Goal: Check status: Check status

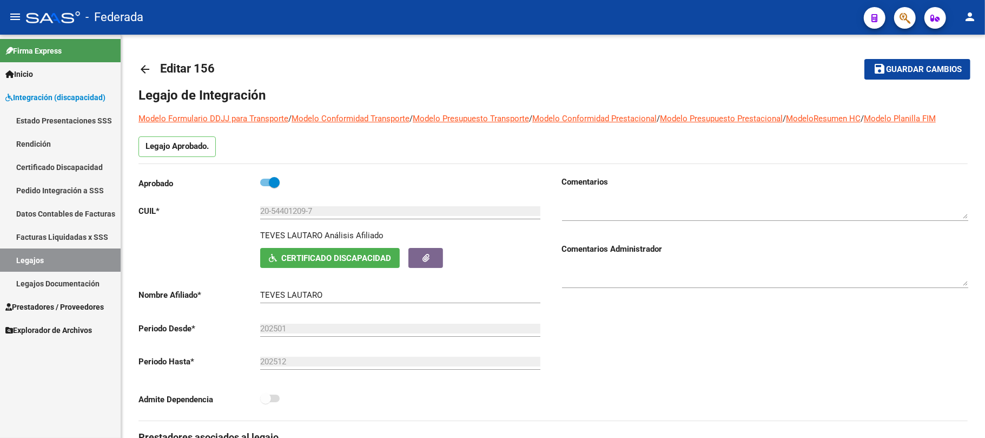
click at [87, 255] on link "Legajos" at bounding box center [60, 259] width 121 height 23
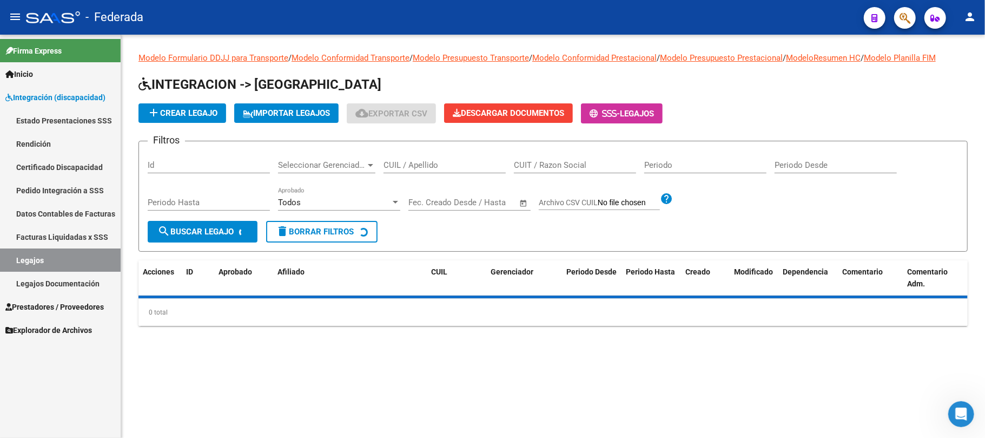
scroll to position [533, 0]
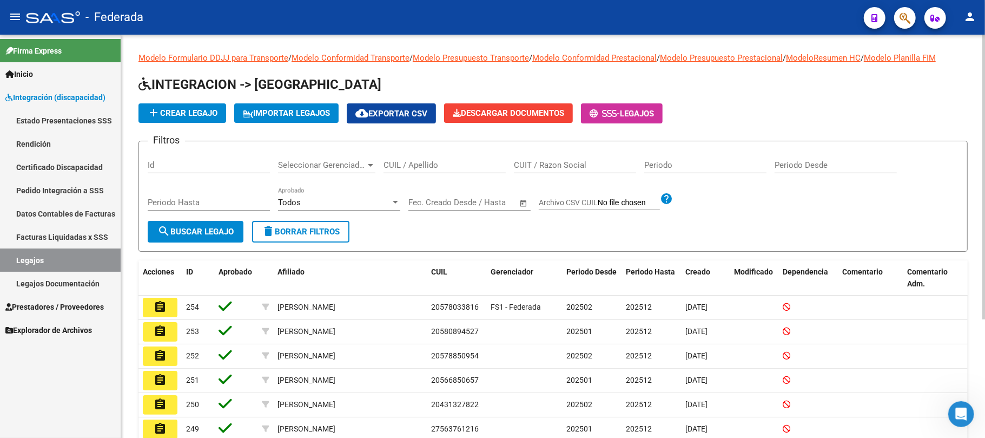
click at [409, 165] on input "CUIL / Apellido" at bounding box center [444, 165] width 122 height 10
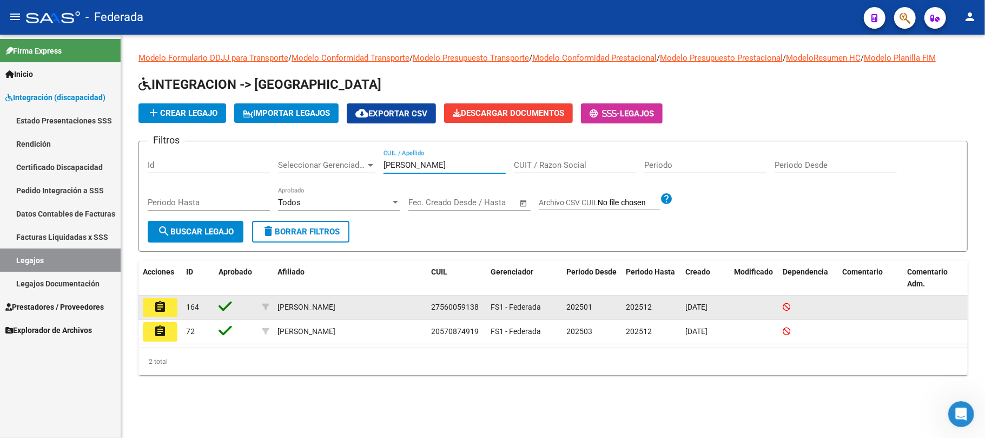
type input "[PERSON_NAME]"
click at [168, 310] on button "assignment" at bounding box center [160, 306] width 35 height 19
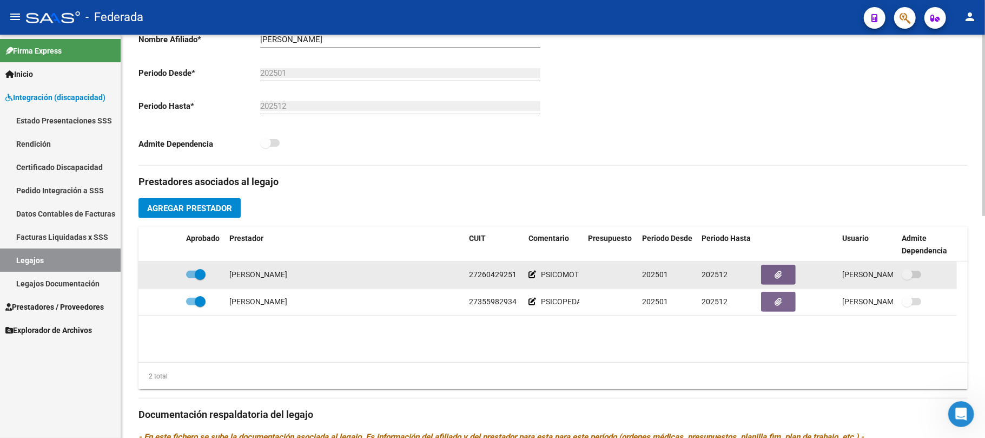
scroll to position [288, 0]
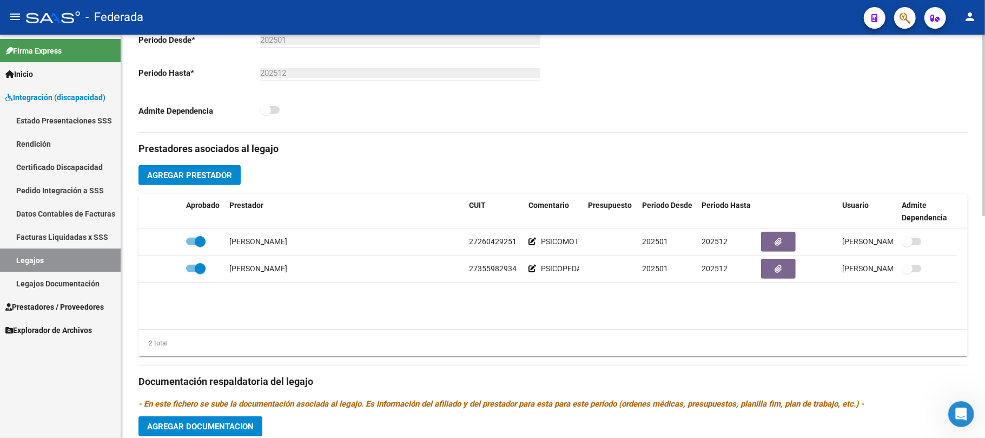
click at [222, 168] on button "Agregar Prestador" at bounding box center [189, 175] width 102 height 20
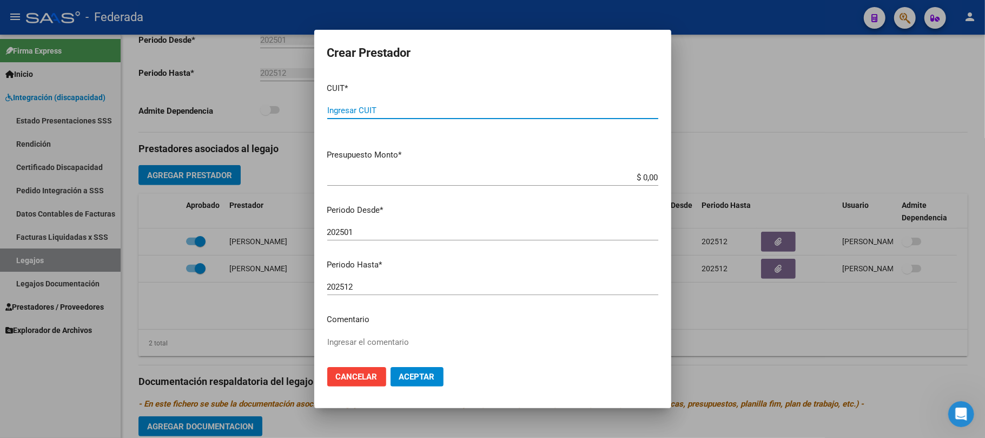
paste input "27-95950507-7"
type input "27-95950507-7"
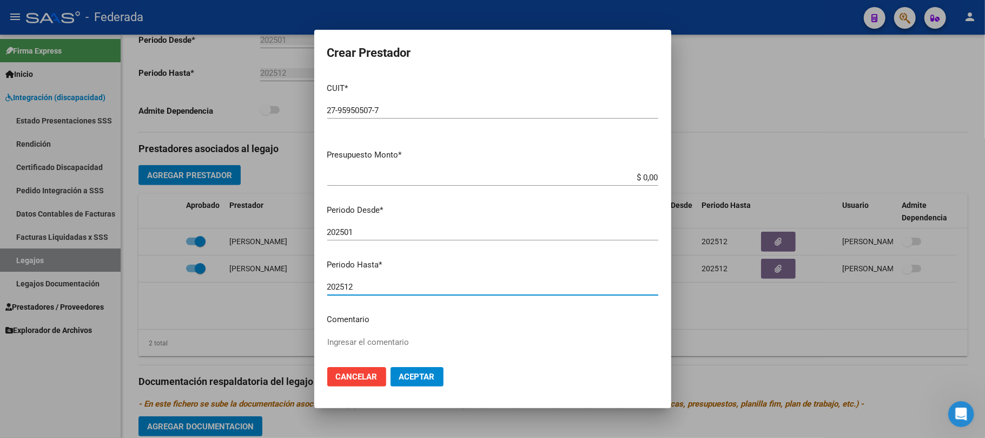
click at [379, 286] on input "202512" at bounding box center [492, 287] width 331 height 10
click at [370, 325] on p "Comentario" at bounding box center [492, 319] width 331 height 12
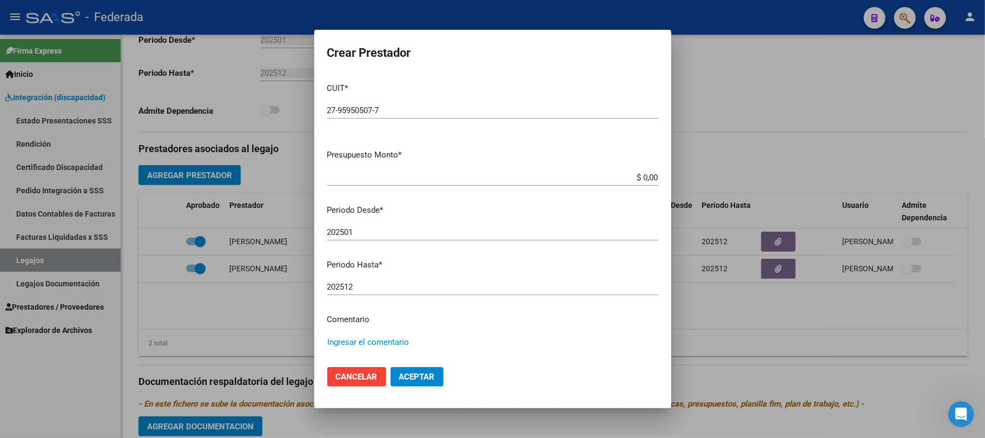
click at [373, 349] on textarea "Ingresar el comentario" at bounding box center [492, 361] width 331 height 51
type textarea "INTEGRACION ESCOLAR"
click at [400, 375] on span "Aceptar" at bounding box center [417, 377] width 36 height 10
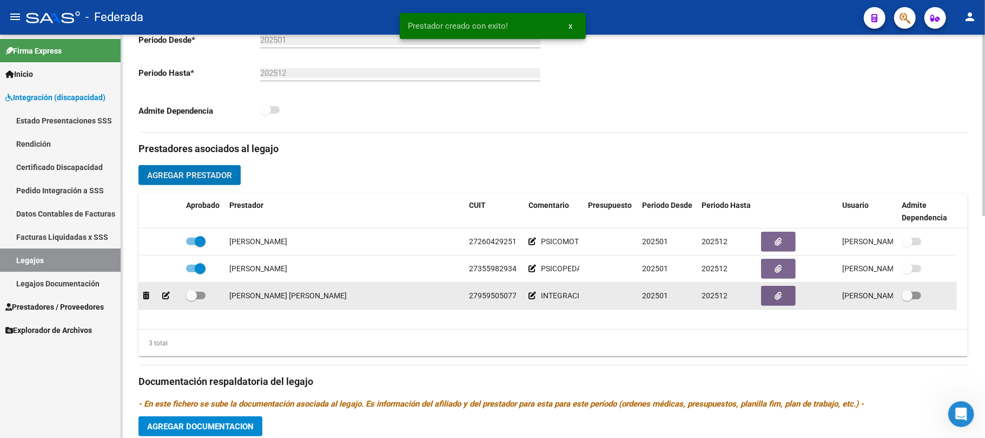
click at [193, 299] on span at bounding box center [191, 295] width 11 height 11
click at [191, 299] on input "checkbox" at bounding box center [191, 299] width 1 height 1
checkbox input "true"
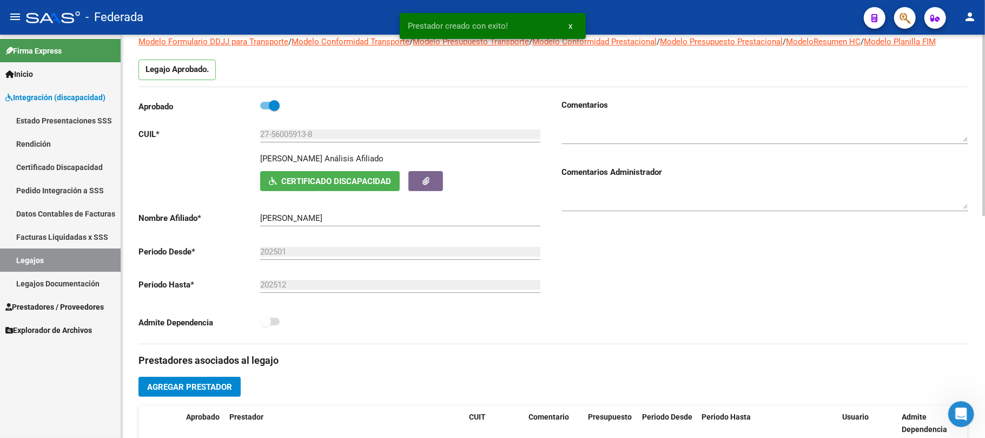
scroll to position [0, 0]
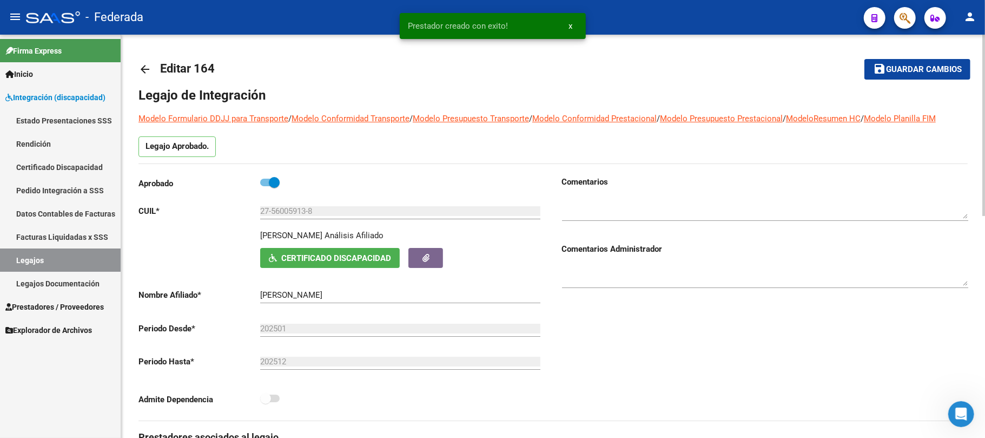
click at [881, 70] on mat-icon "save" at bounding box center [879, 68] width 13 height 13
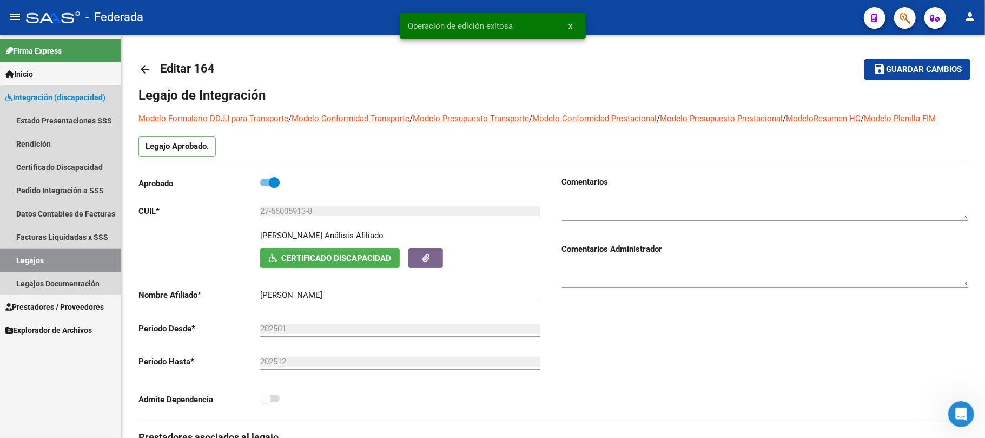
click at [68, 256] on link "Legajos" at bounding box center [60, 259] width 121 height 23
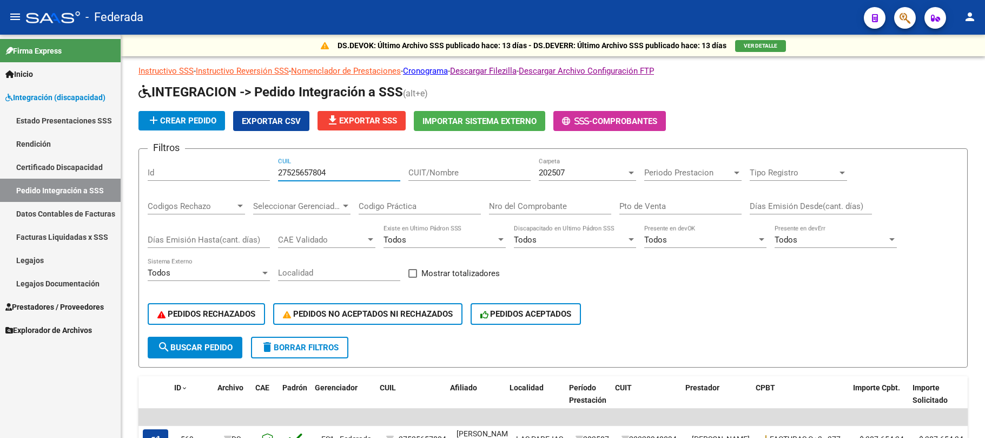
click at [297, 173] on input "27525657804" at bounding box center [339, 173] width 122 height 10
type input "20492696936"
click at [198, 349] on span "search Buscar Pedido" at bounding box center [194, 347] width 75 height 10
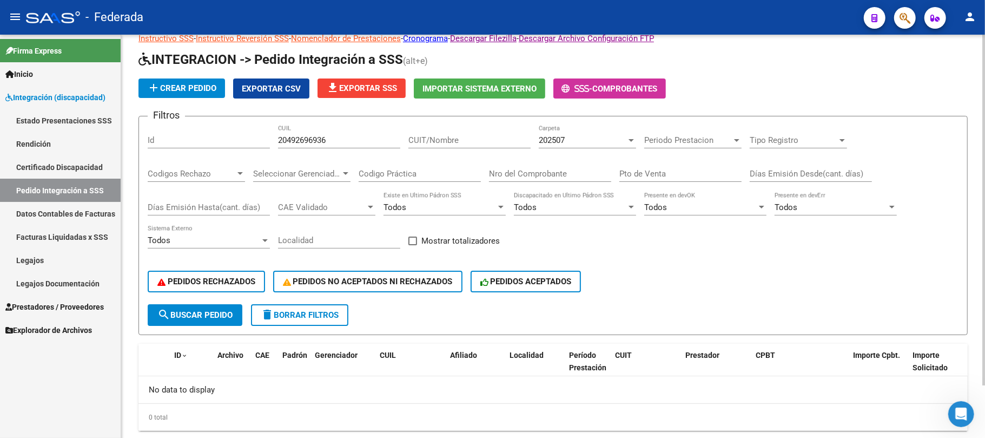
scroll to position [59, 0]
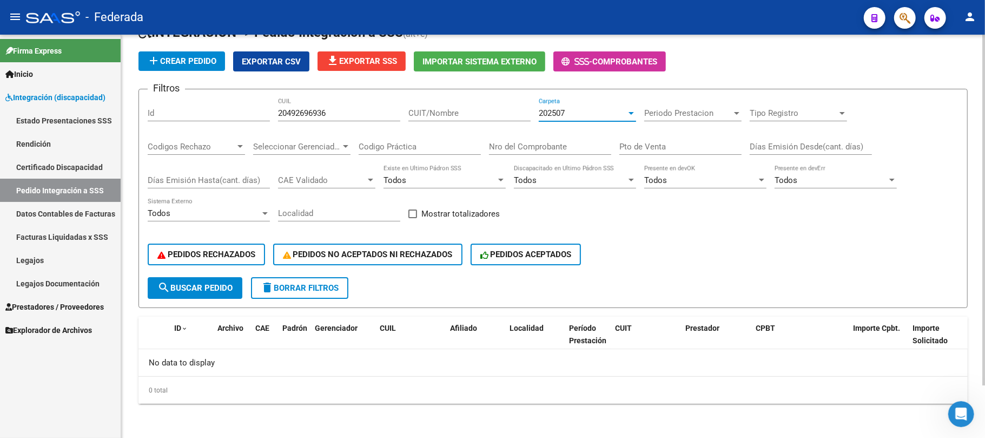
click at [565, 114] on span "202507" at bounding box center [552, 113] width 26 height 10
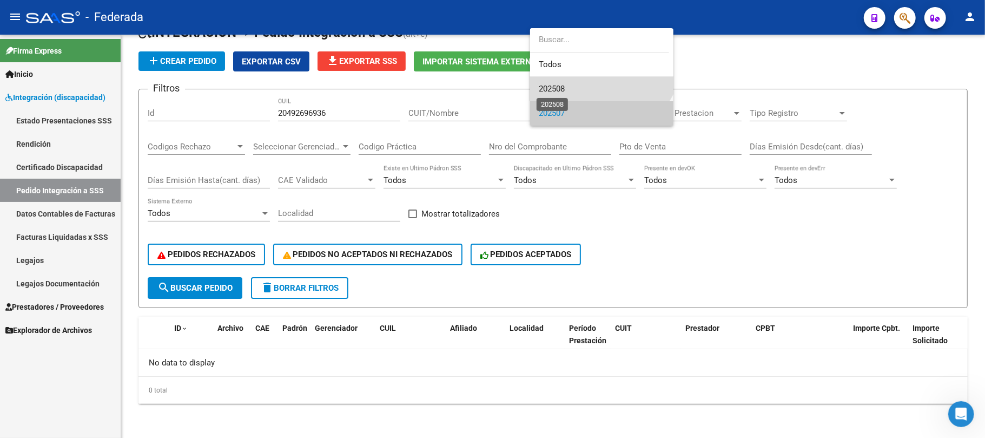
click at [556, 93] on span "202508" at bounding box center [552, 89] width 26 height 10
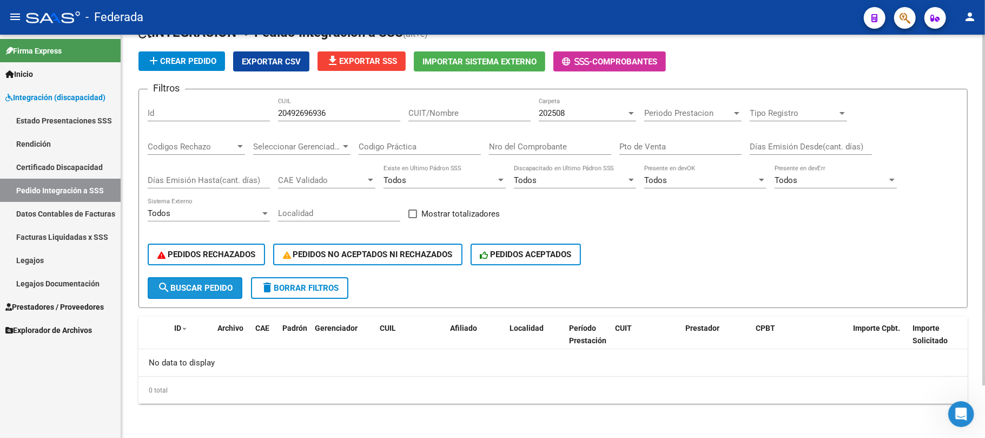
click at [206, 295] on button "search Buscar Pedido" at bounding box center [195, 288] width 95 height 22
click at [554, 112] on span "202508" at bounding box center [552, 113] width 26 height 10
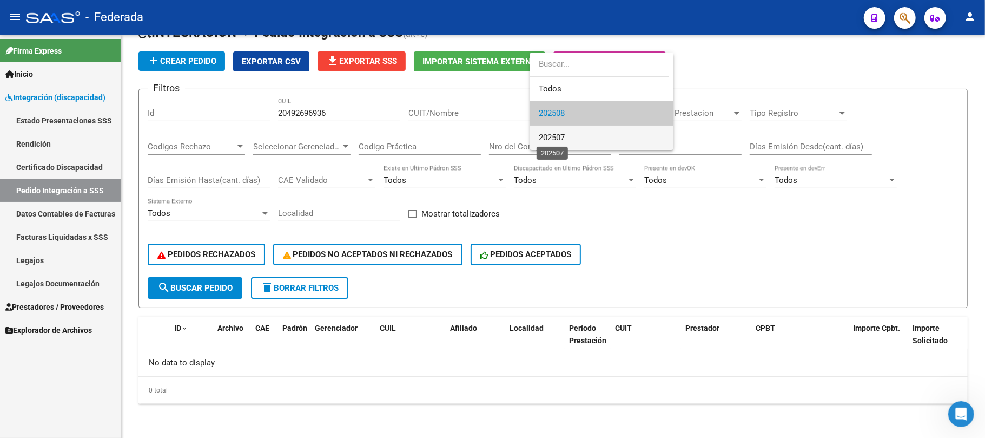
click at [554, 135] on span "202507" at bounding box center [552, 137] width 26 height 10
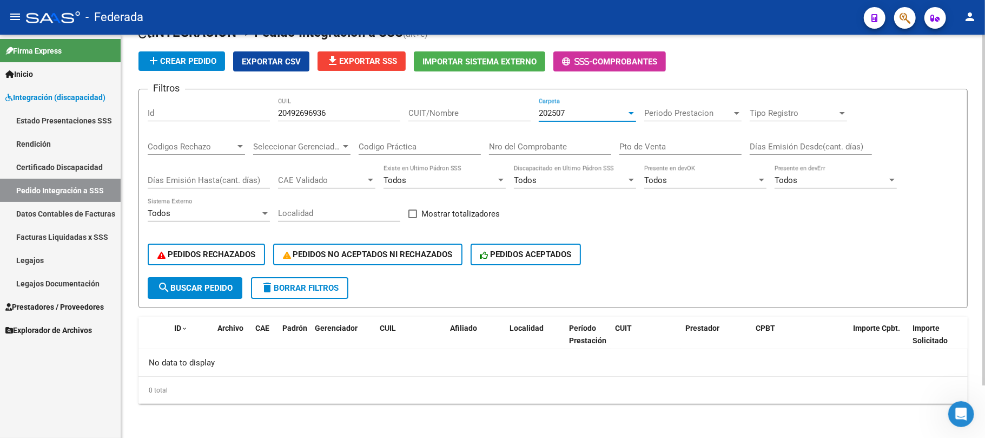
click at [211, 297] on button "search Buscar Pedido" at bounding box center [195, 288] width 95 height 22
click at [191, 288] on span "search Buscar Pedido" at bounding box center [194, 288] width 75 height 10
click at [88, 238] on link "Facturas Liquidadas x SSS" at bounding box center [60, 236] width 121 height 23
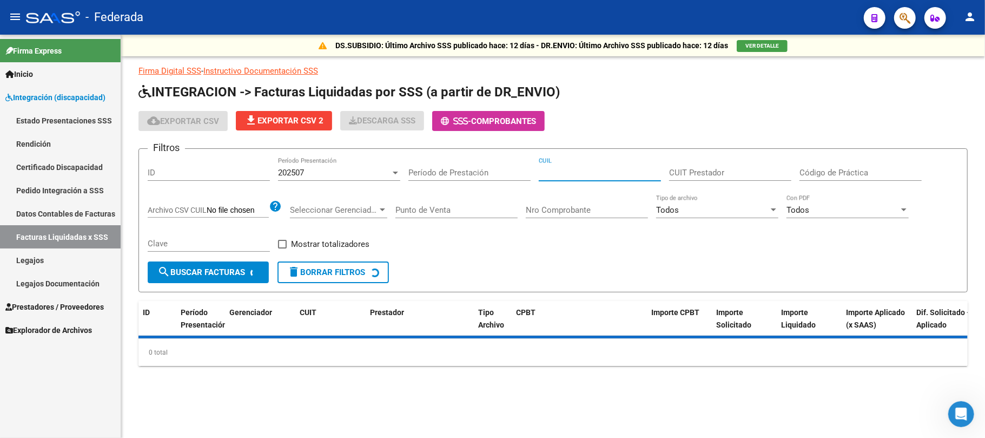
click at [622, 170] on input "CUIL" at bounding box center [600, 173] width 122 height 10
paste input "20-49269693-6"
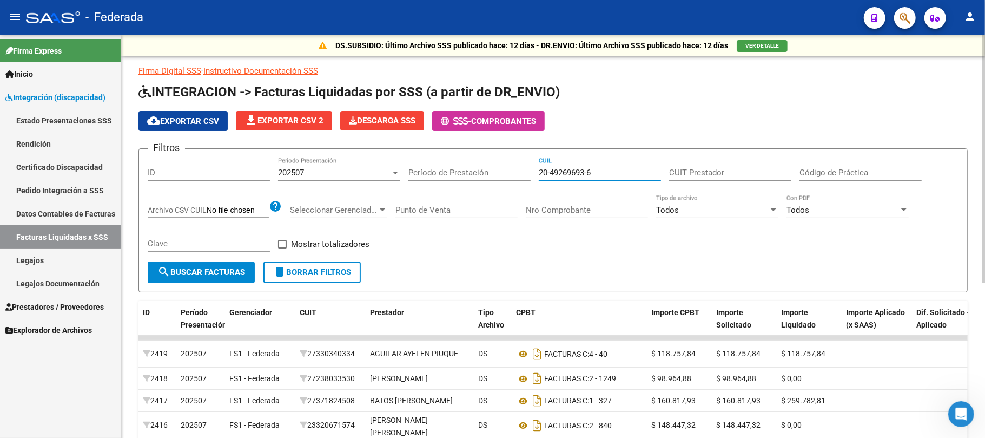
type input "20-49269693-6"
click at [232, 273] on span "search Buscar Facturas" at bounding box center [201, 272] width 88 height 10
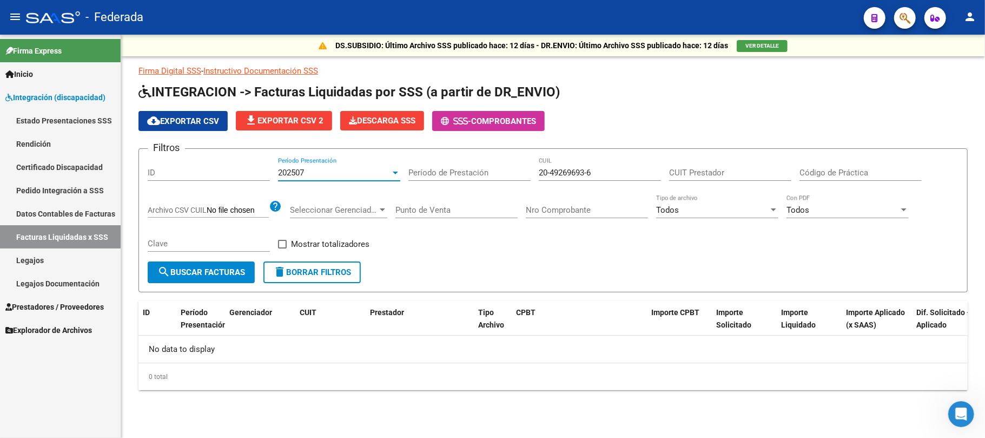
click at [301, 171] on span "202507" at bounding box center [291, 173] width 26 height 10
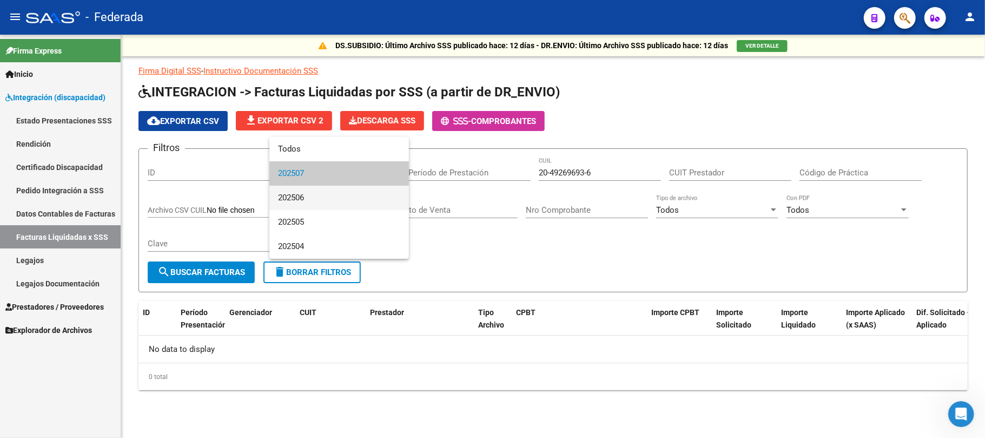
click at [299, 200] on span "202506" at bounding box center [339, 197] width 122 height 24
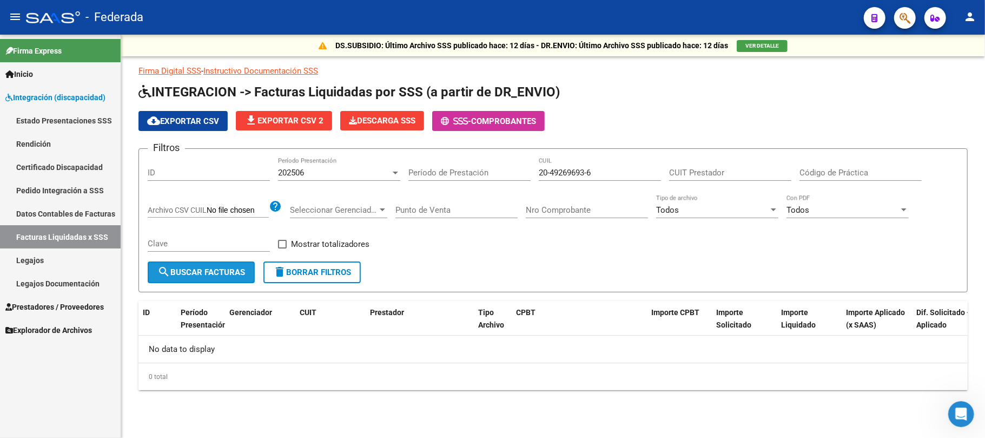
click at [231, 274] on span "search Buscar Facturas" at bounding box center [201, 272] width 88 height 10
click at [334, 168] on div "202506" at bounding box center [334, 173] width 112 height 10
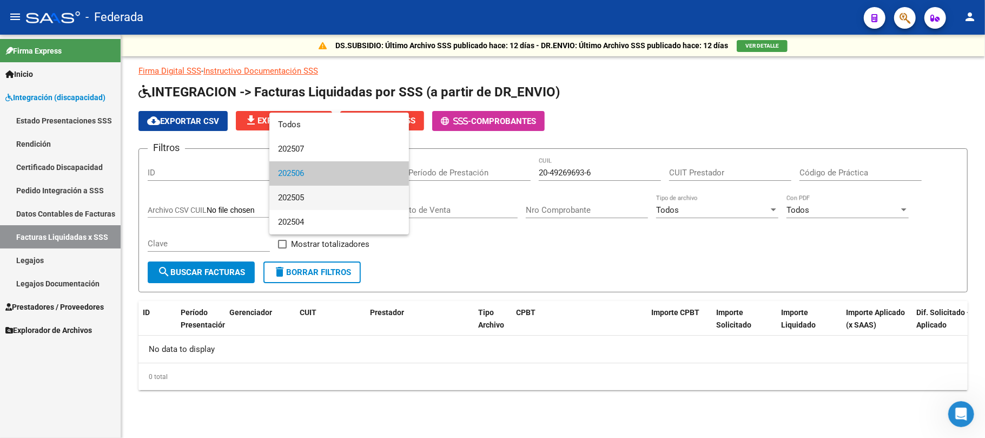
click at [323, 197] on span "202505" at bounding box center [339, 197] width 122 height 24
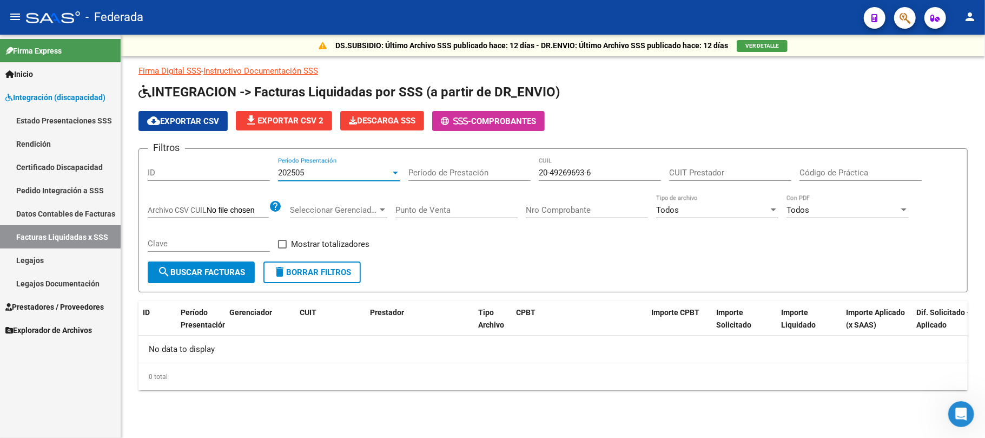
click at [243, 270] on span "search Buscar Facturas" at bounding box center [201, 272] width 88 height 10
click at [362, 174] on div "202505" at bounding box center [334, 173] width 112 height 10
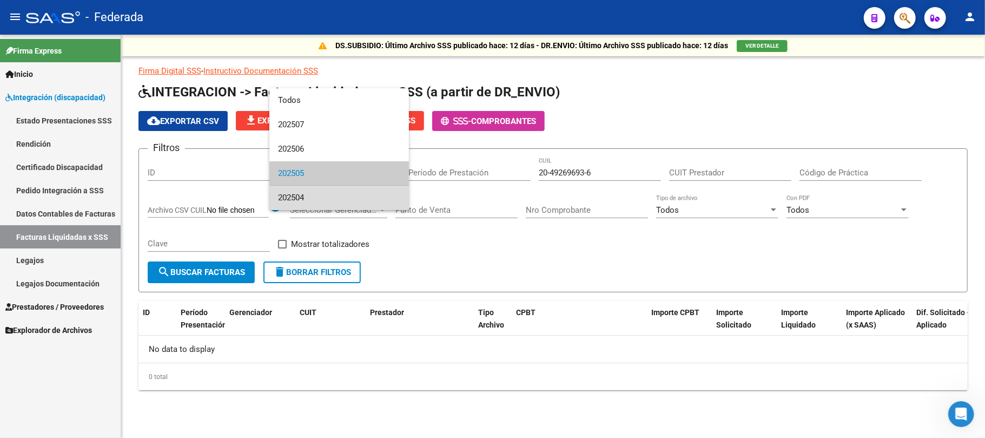
click at [348, 204] on span "202504" at bounding box center [339, 197] width 122 height 24
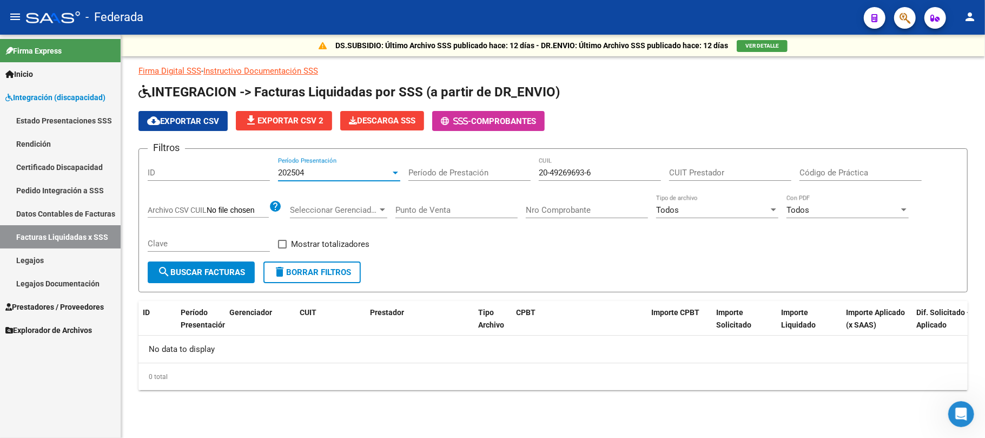
click at [210, 274] on span "search Buscar Facturas" at bounding box center [201, 272] width 88 height 10
click at [85, 189] on link "Pedido Integración a SSS" at bounding box center [60, 189] width 121 height 23
